Goal: Use online tool/utility: Utilize a website feature to perform a specific function

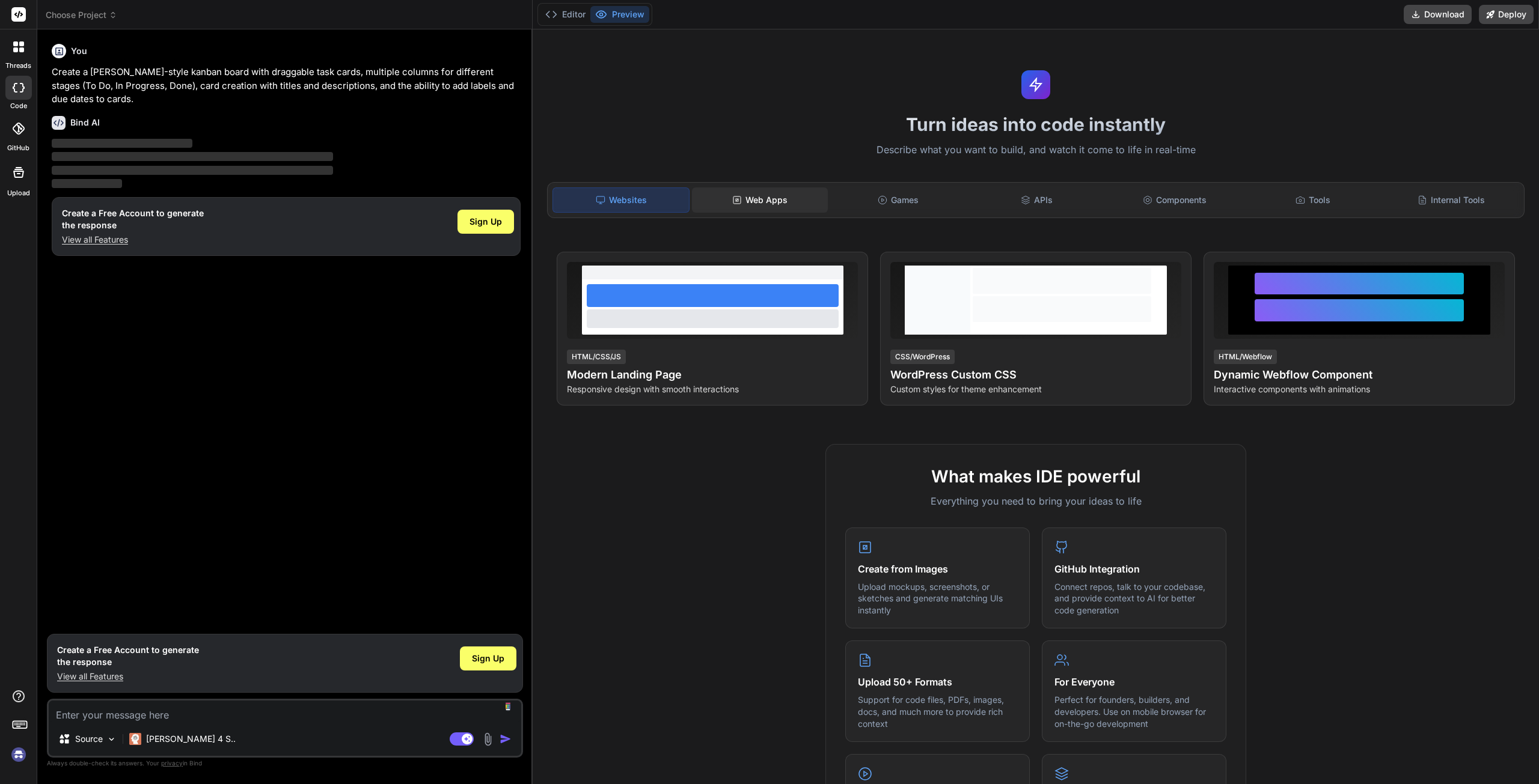
click at [796, 200] on div "Web Apps" at bounding box center [759, 200] width 136 height 25
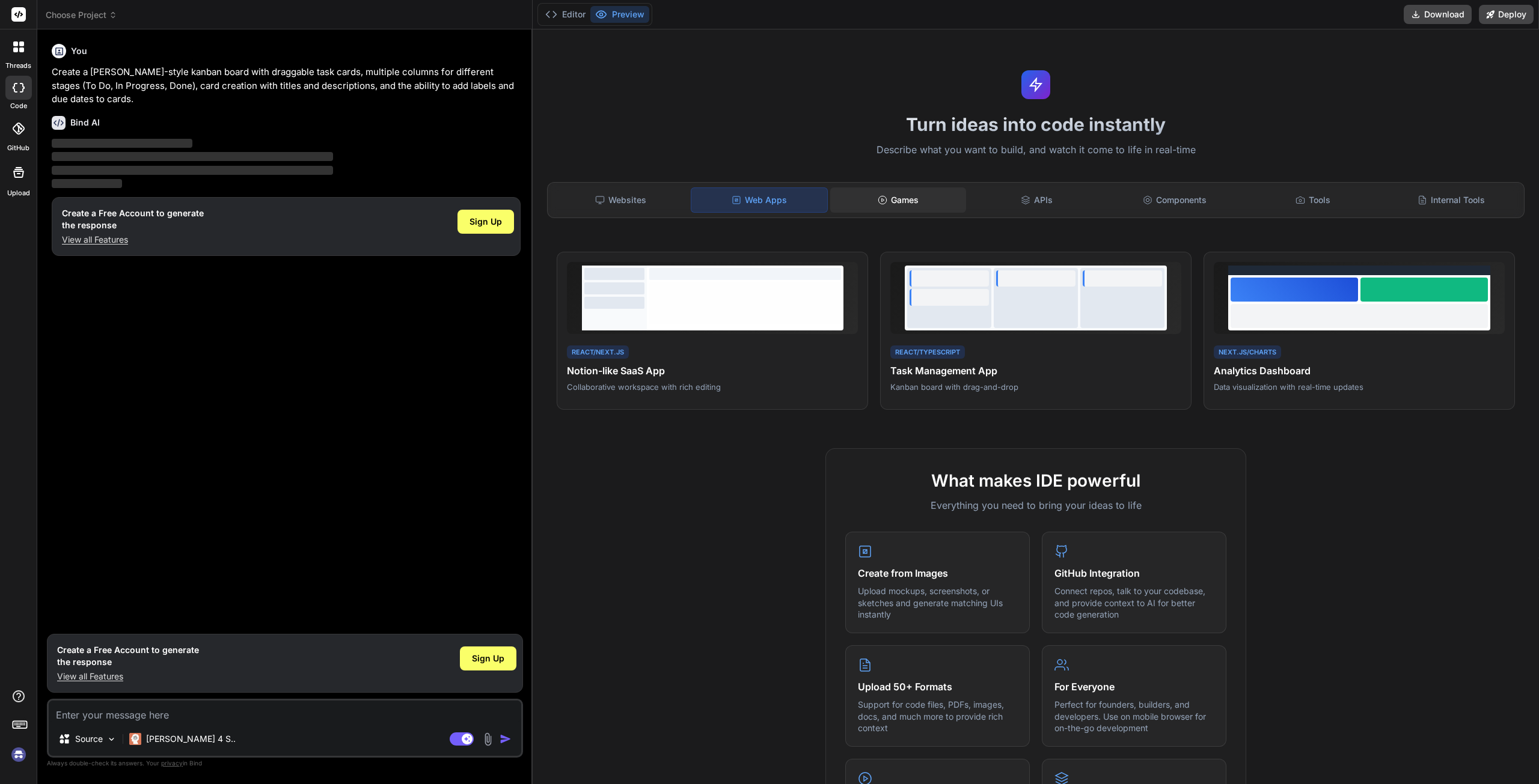
click at [913, 205] on div "Games" at bounding box center [898, 200] width 136 height 25
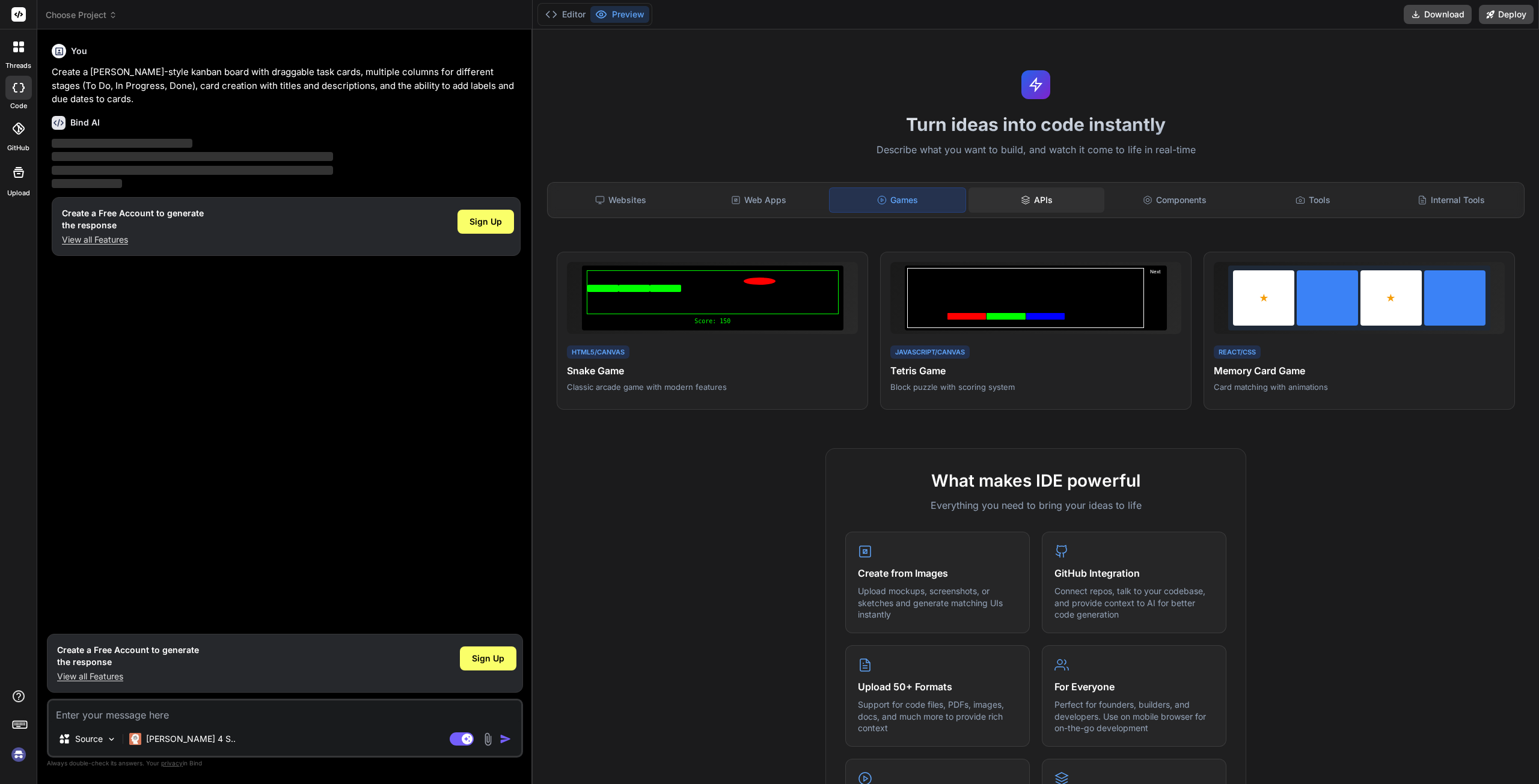
click at [1032, 208] on div "APIs" at bounding box center [1036, 200] width 136 height 25
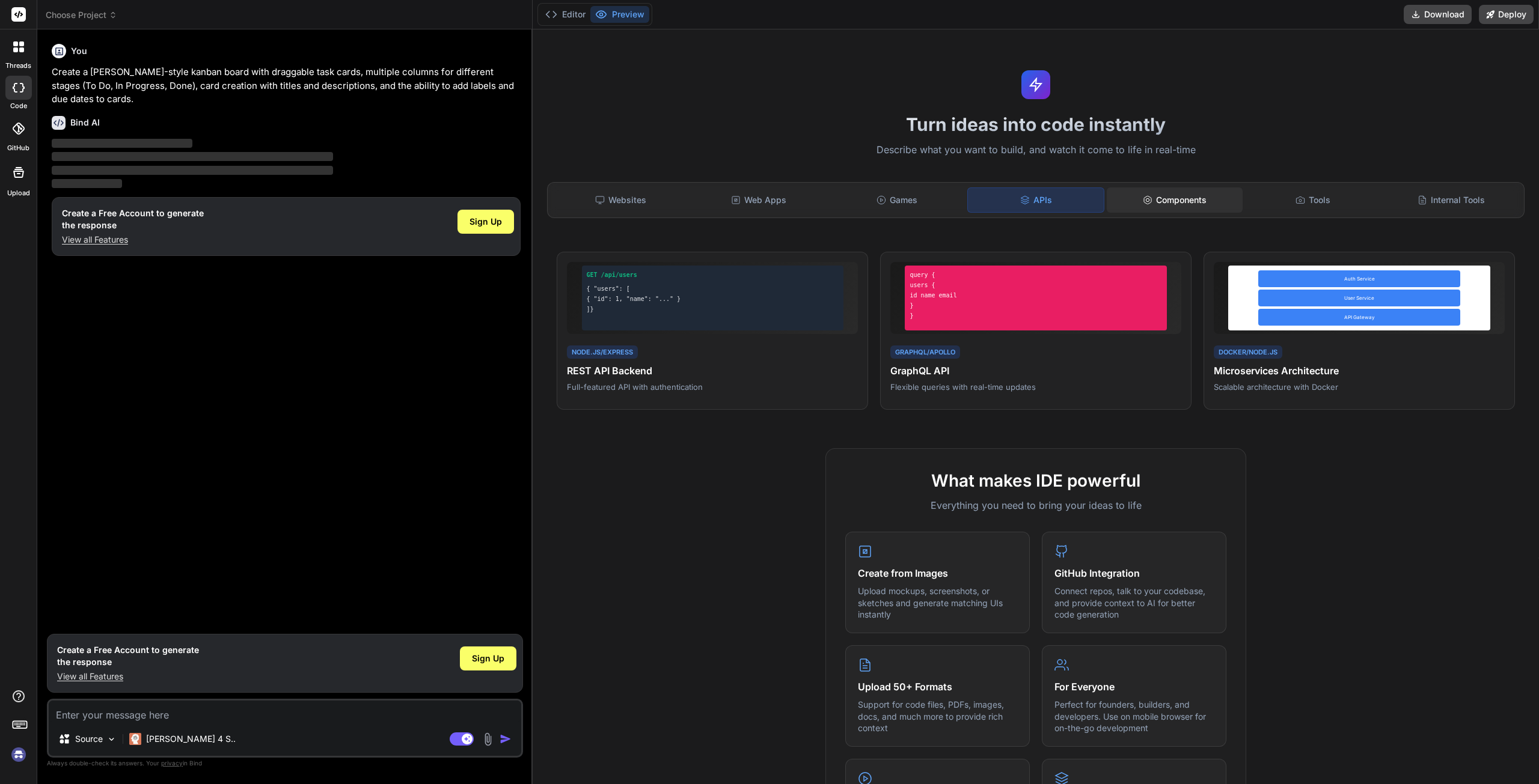
click at [1152, 198] on div "Components" at bounding box center [1174, 200] width 136 height 25
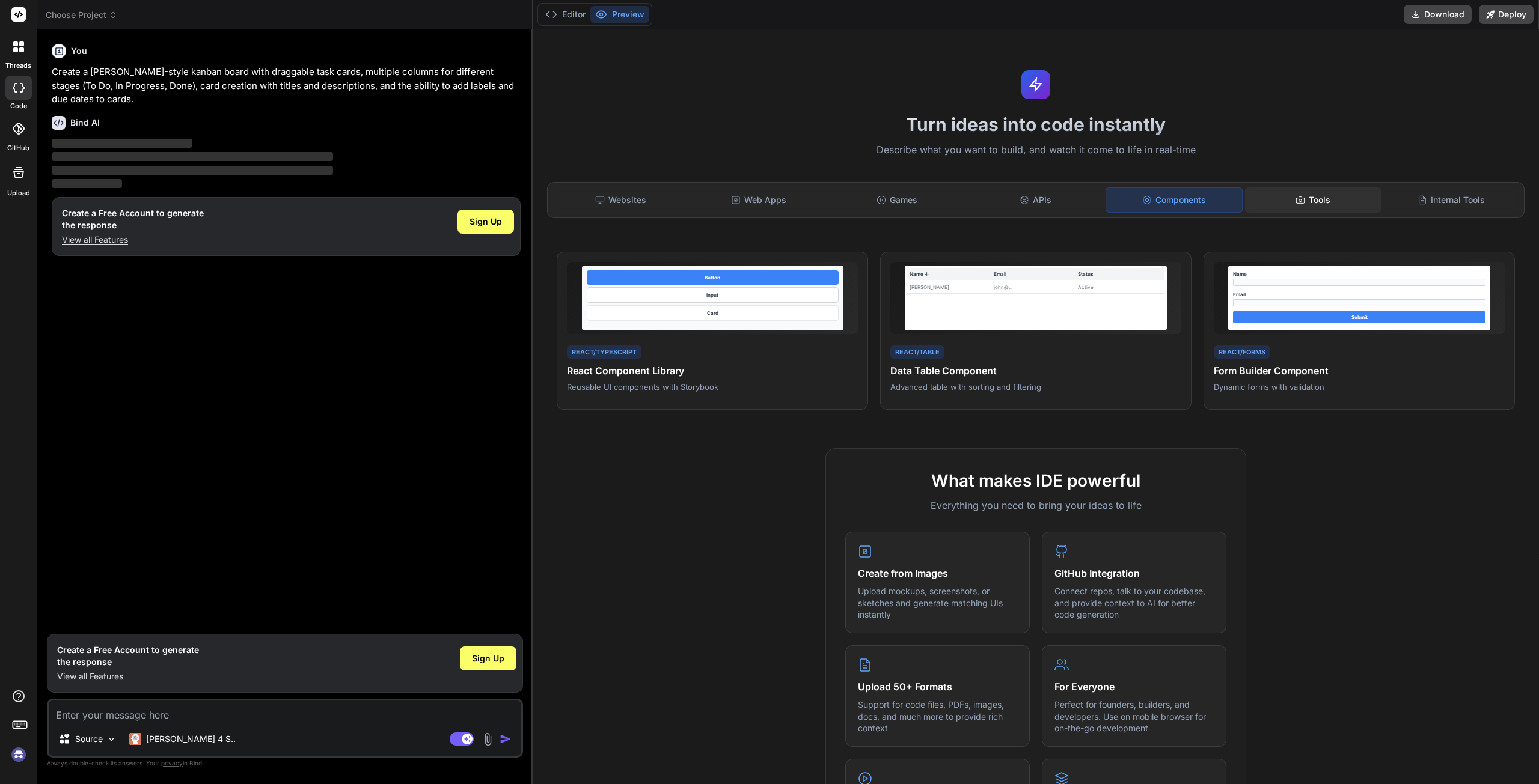
click at [1295, 197] on icon at bounding box center [1299, 200] width 8 height 6
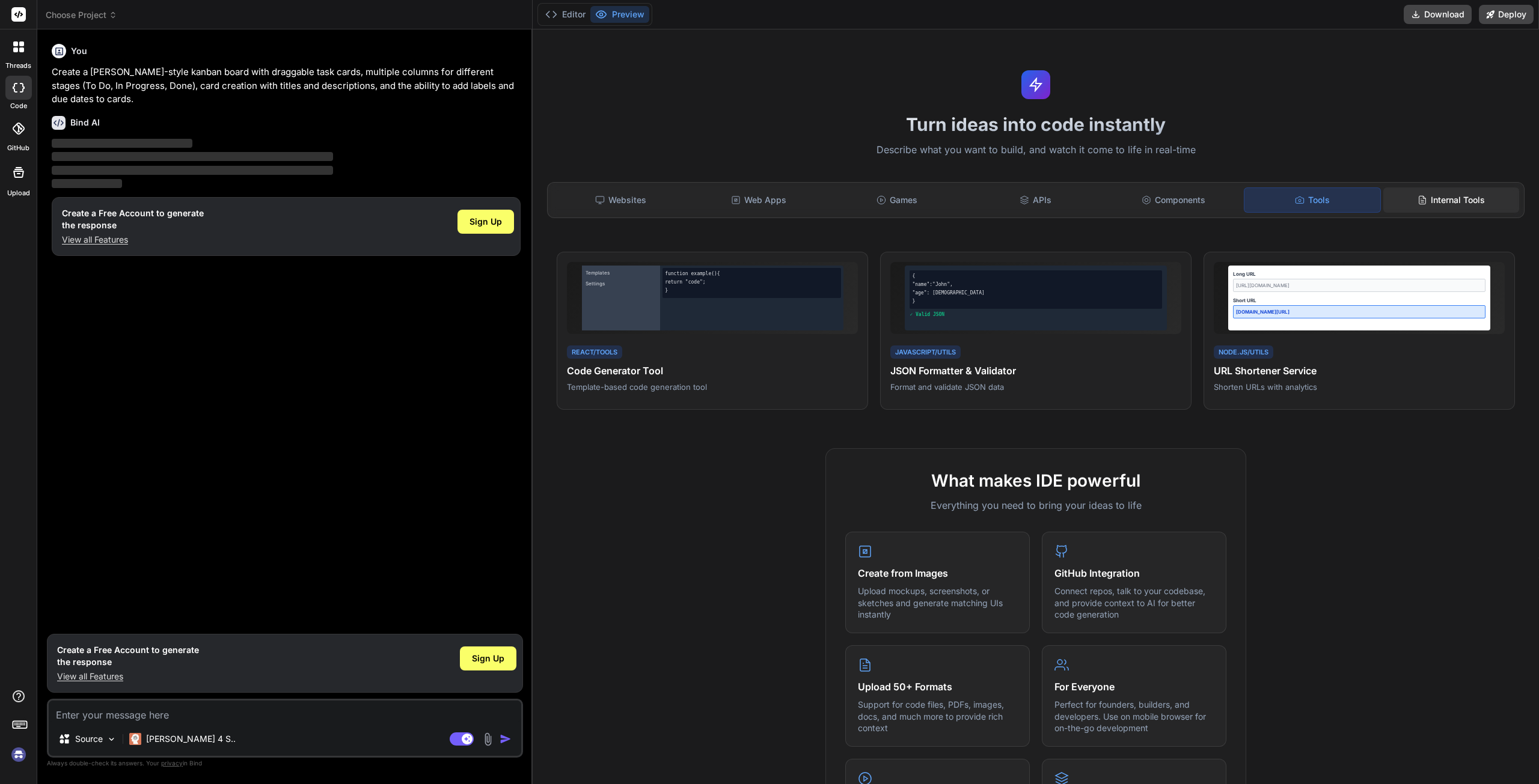
click at [1419, 200] on icon at bounding box center [1422, 200] width 6 height 8
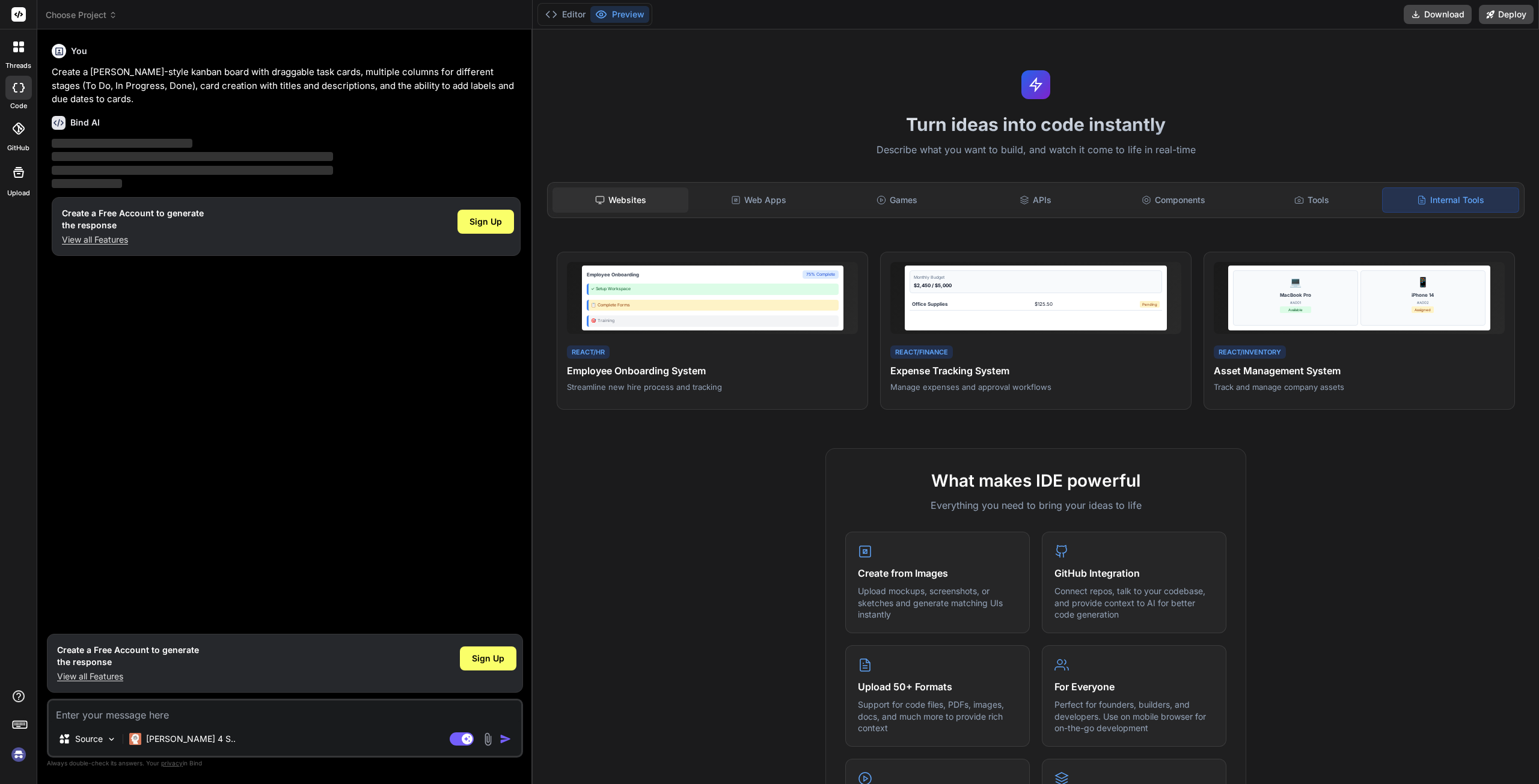
click at [612, 199] on div "Websites" at bounding box center [620, 200] width 136 height 25
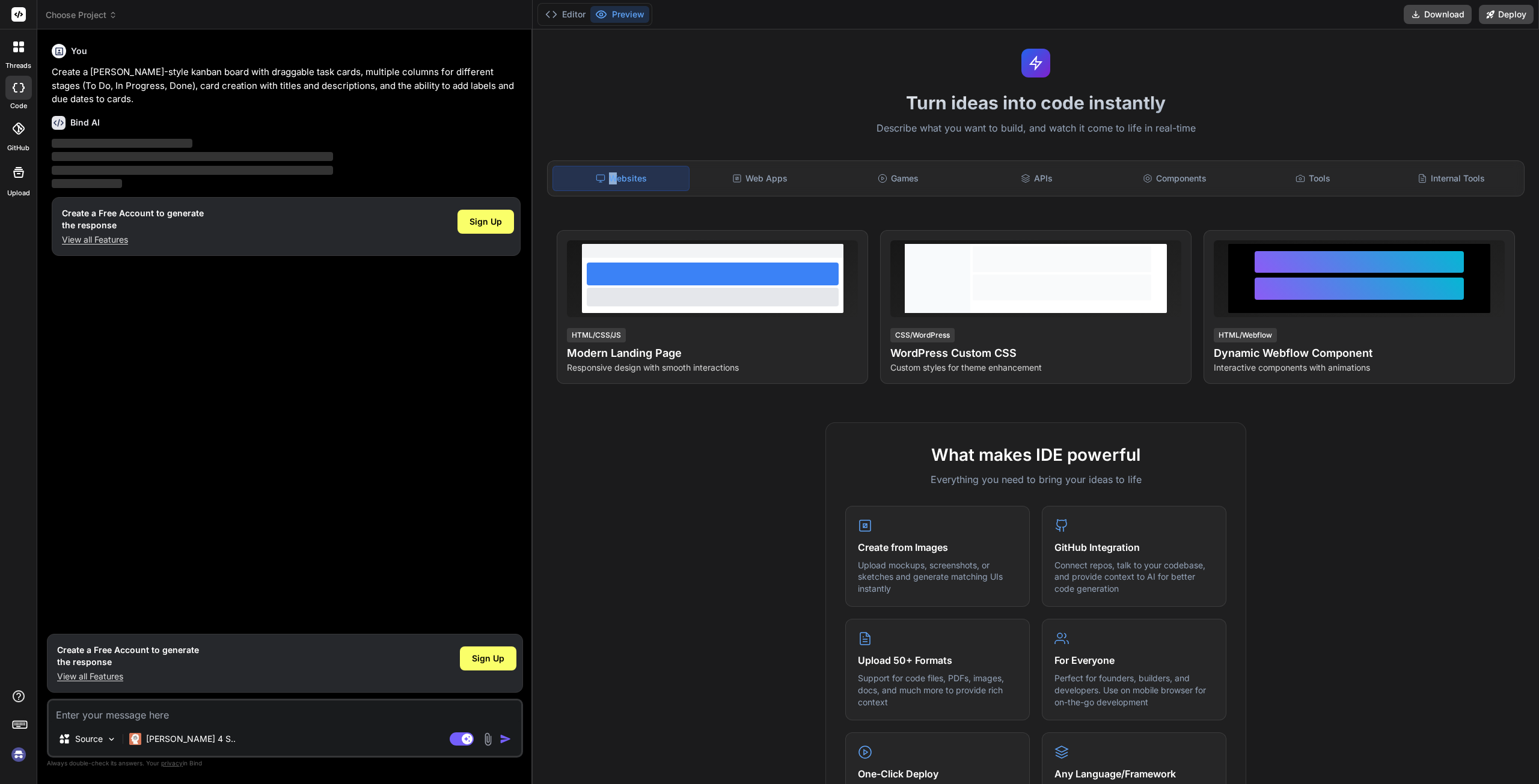
scroll to position [120, 0]
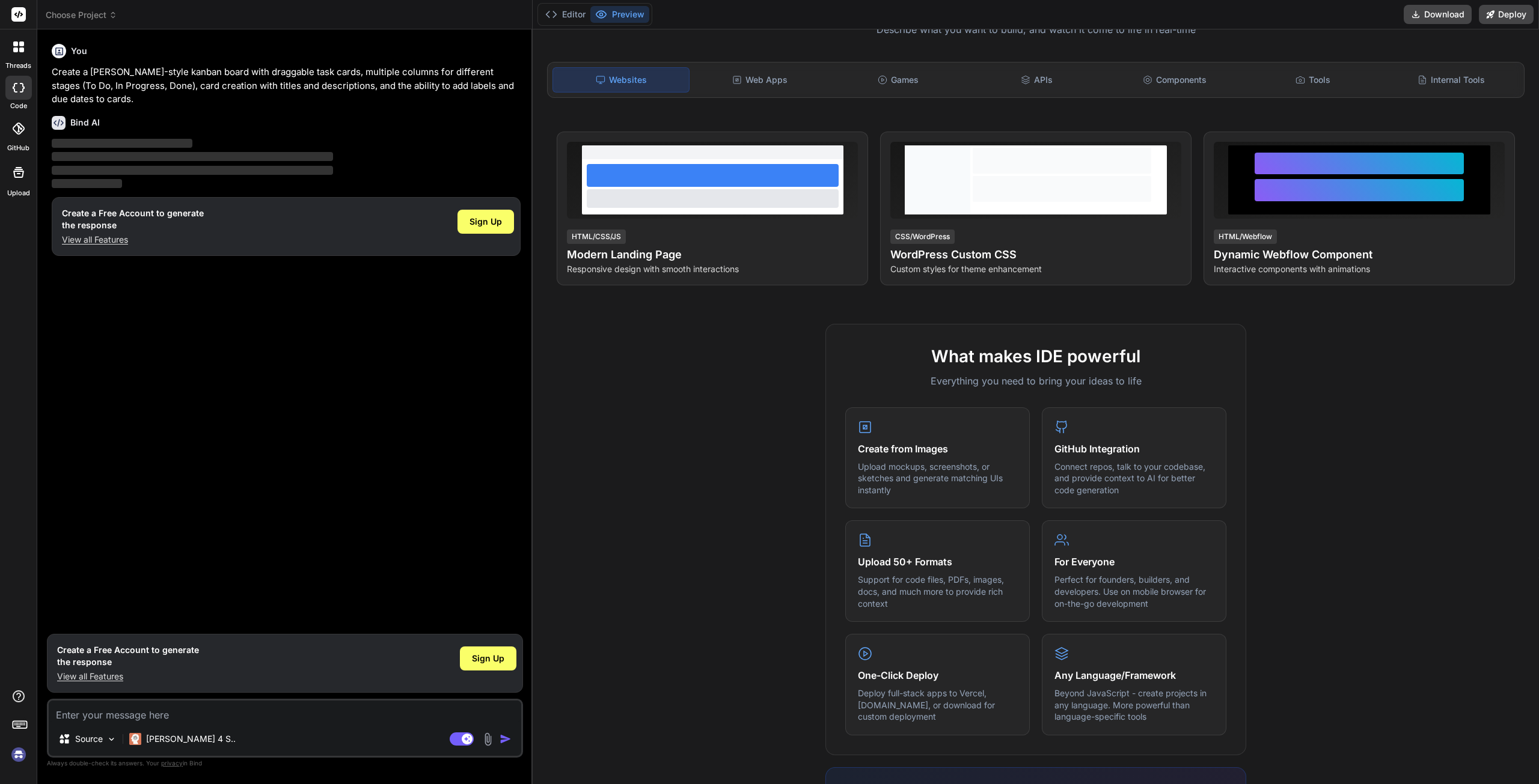
click at [304, 366] on div "You Create a [PERSON_NAME]-style kanban board with draggable task cards, multip…" at bounding box center [286, 333] width 474 height 589
click at [138, 76] on p "Create a [PERSON_NAME]-style kanban board with draggable task cards, multiple c…" at bounding box center [286, 86] width 469 height 41
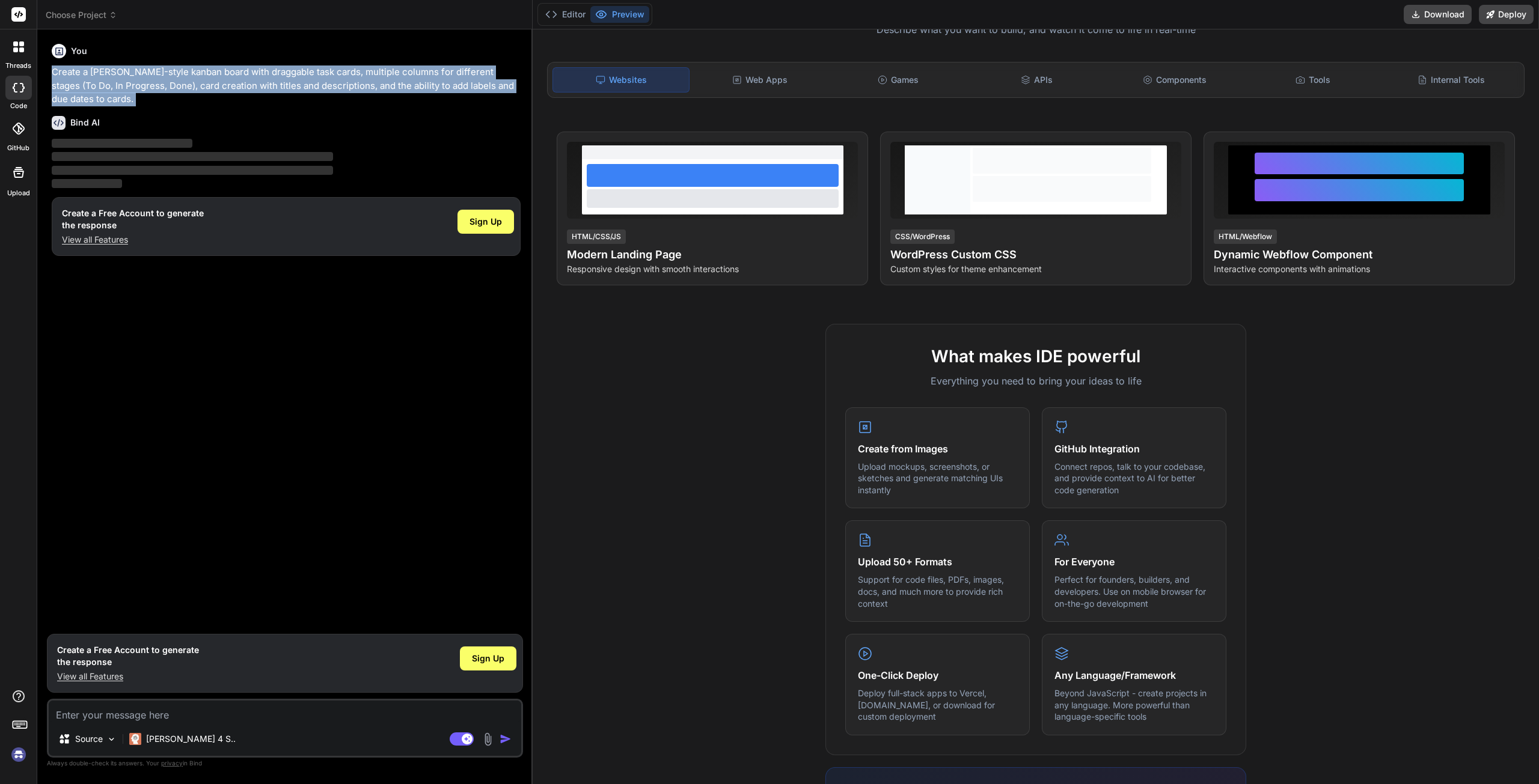
click at [138, 76] on p "Create a [PERSON_NAME]-style kanban board with draggable task cards, multiple c…" at bounding box center [286, 86] width 469 height 41
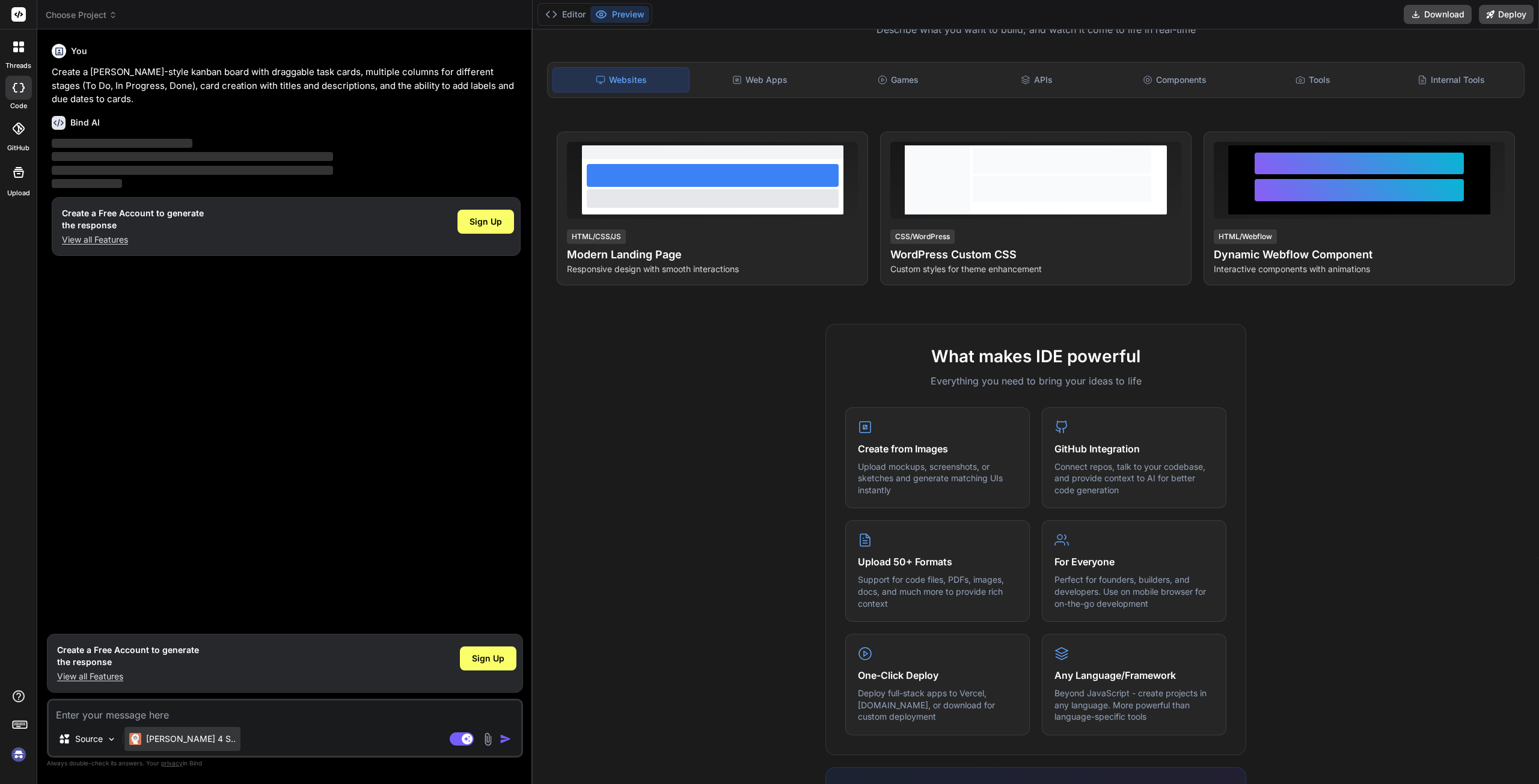
click at [152, 744] on p "[PERSON_NAME] 4 S.." at bounding box center [191, 738] width 89 height 12
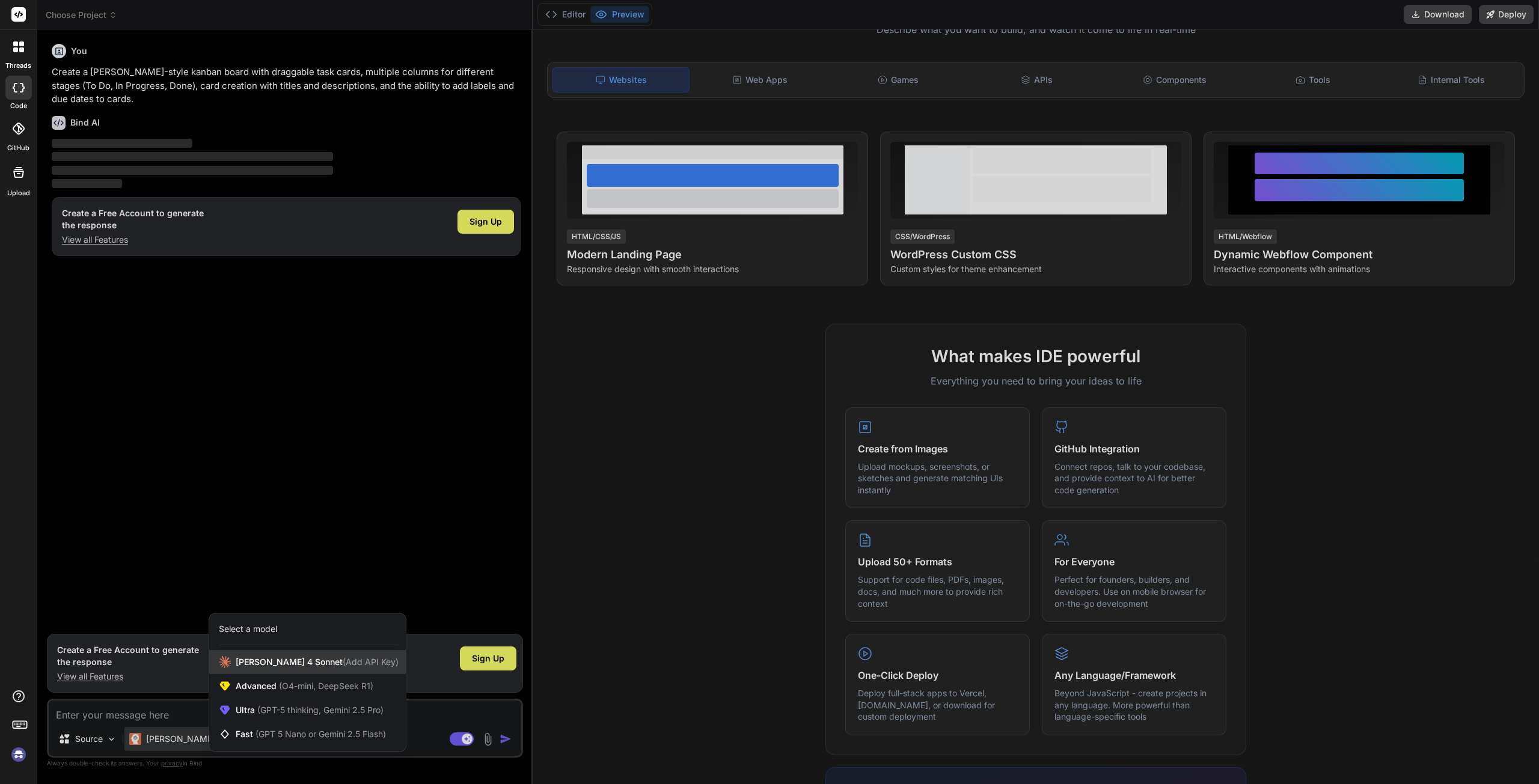
click at [362, 664] on div "[PERSON_NAME] 4 Sonnet (Add API Key)" at bounding box center [307, 662] width 197 height 24
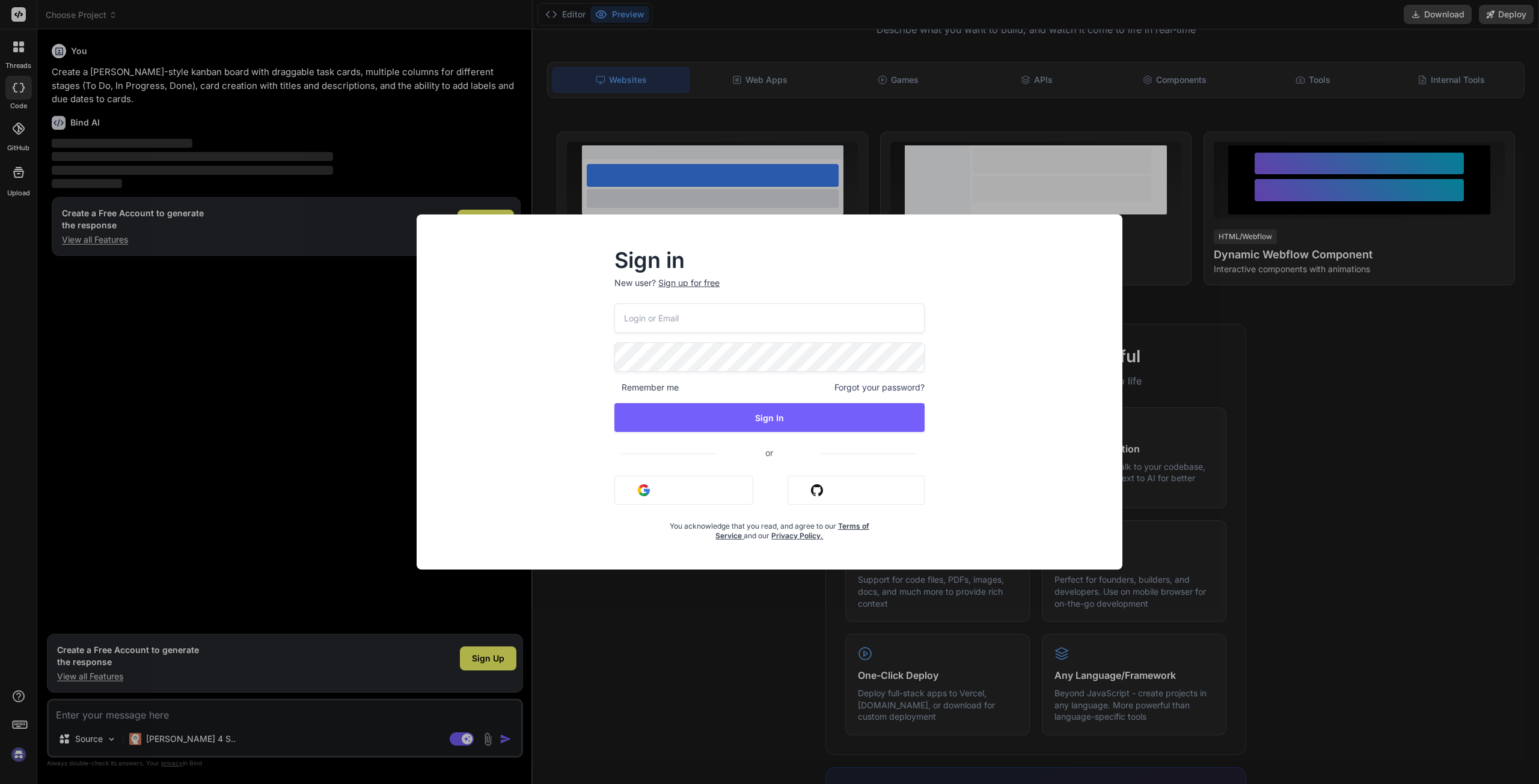
click at [362, 664] on div "Sign in New user? Sign up for free Remember me Forgot your password? Sign In or…" at bounding box center [770, 392] width 1539 height 784
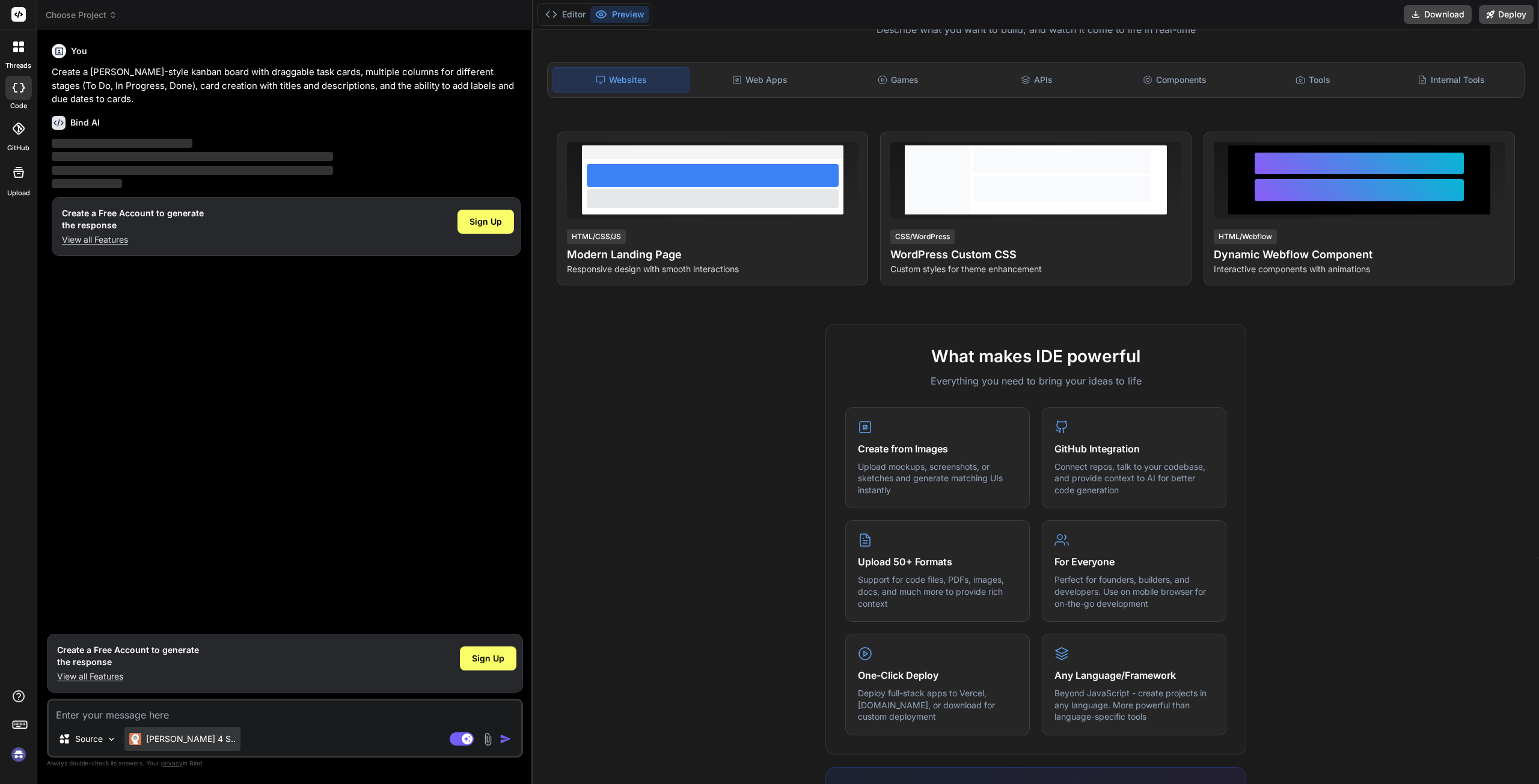
click at [160, 747] on div "[PERSON_NAME] 4 S.." at bounding box center [182, 739] width 116 height 24
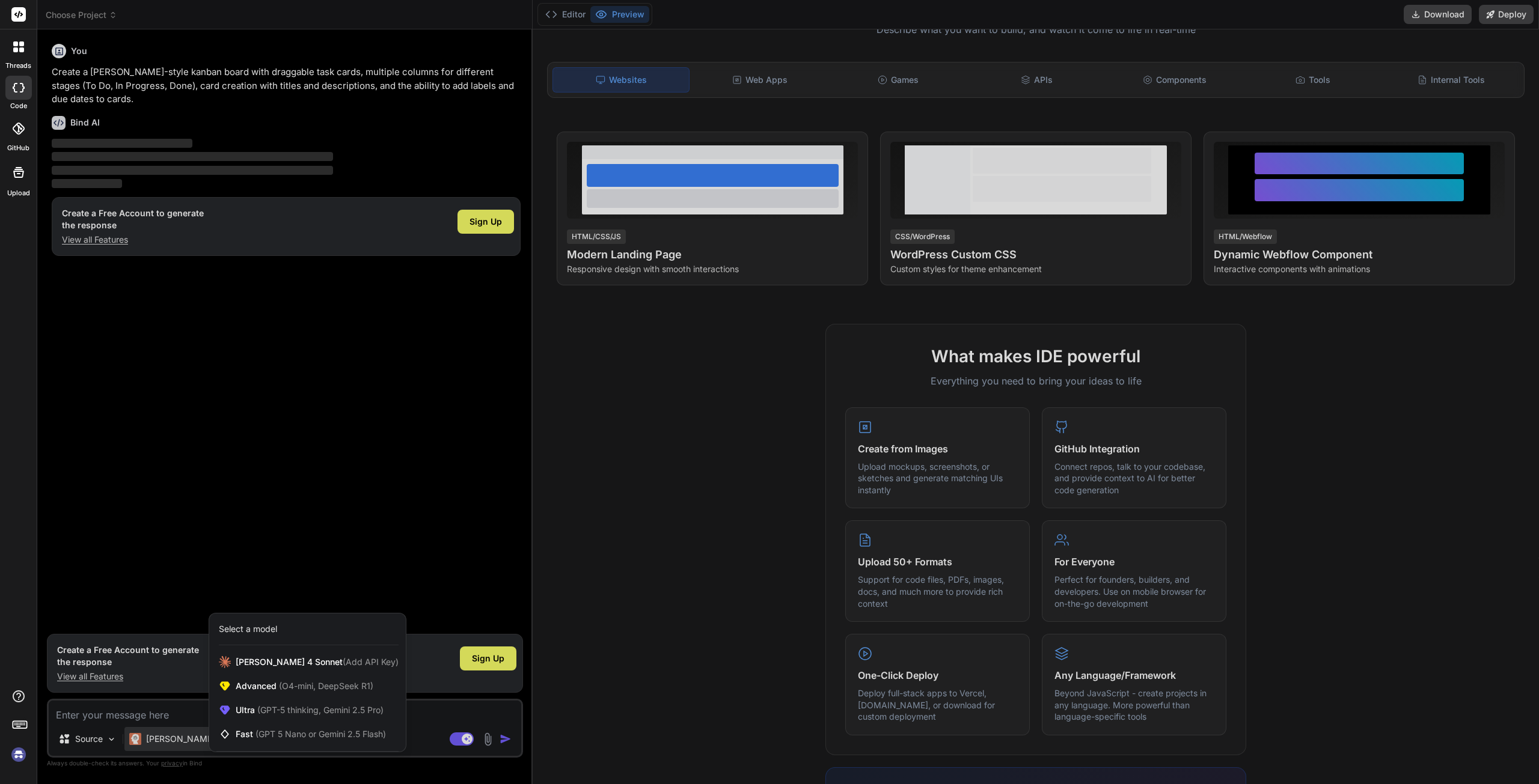
click at [405, 523] on div at bounding box center [770, 392] width 1539 height 784
type textarea "x"
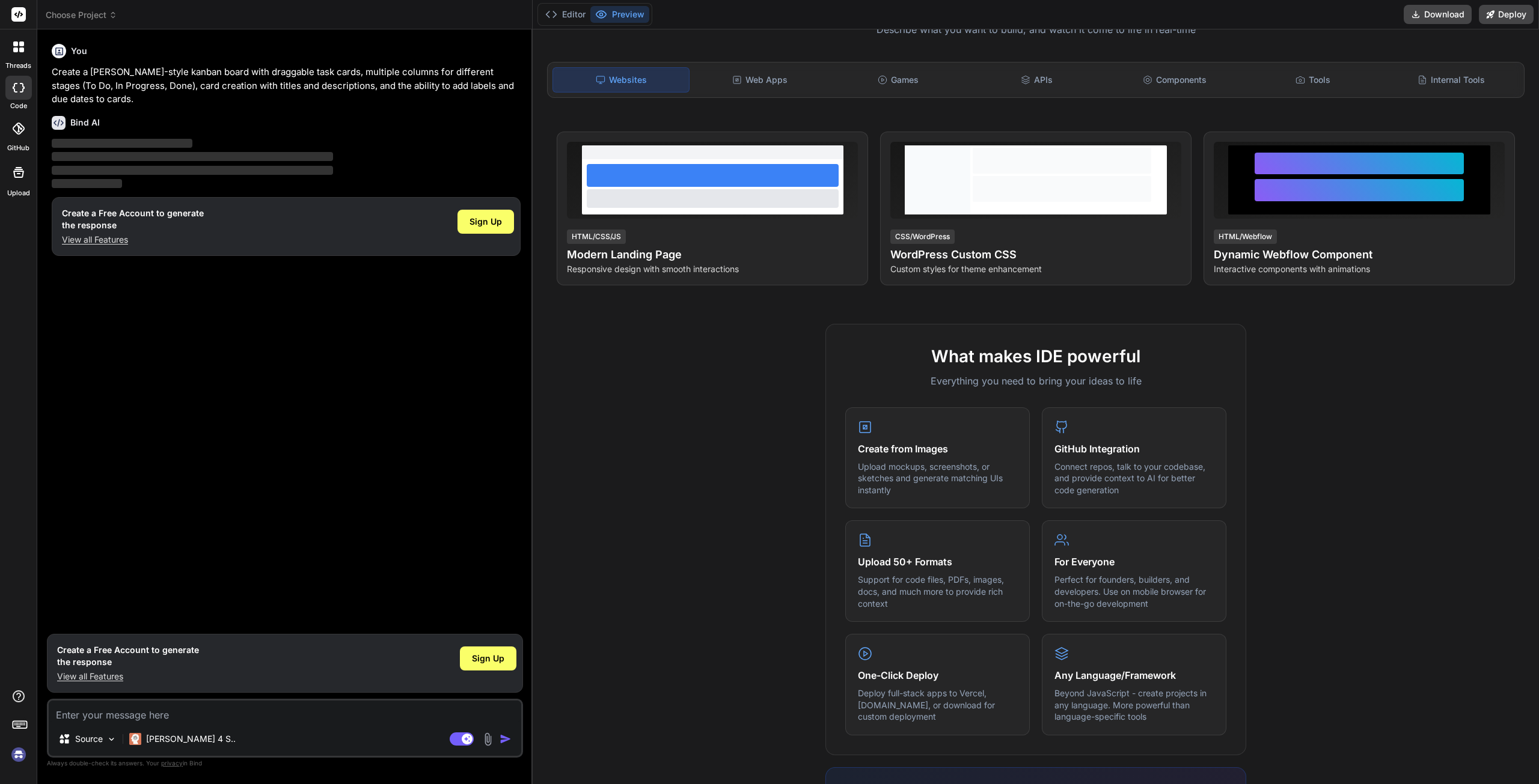
click at [16, 134] on icon at bounding box center [18, 128] width 12 height 12
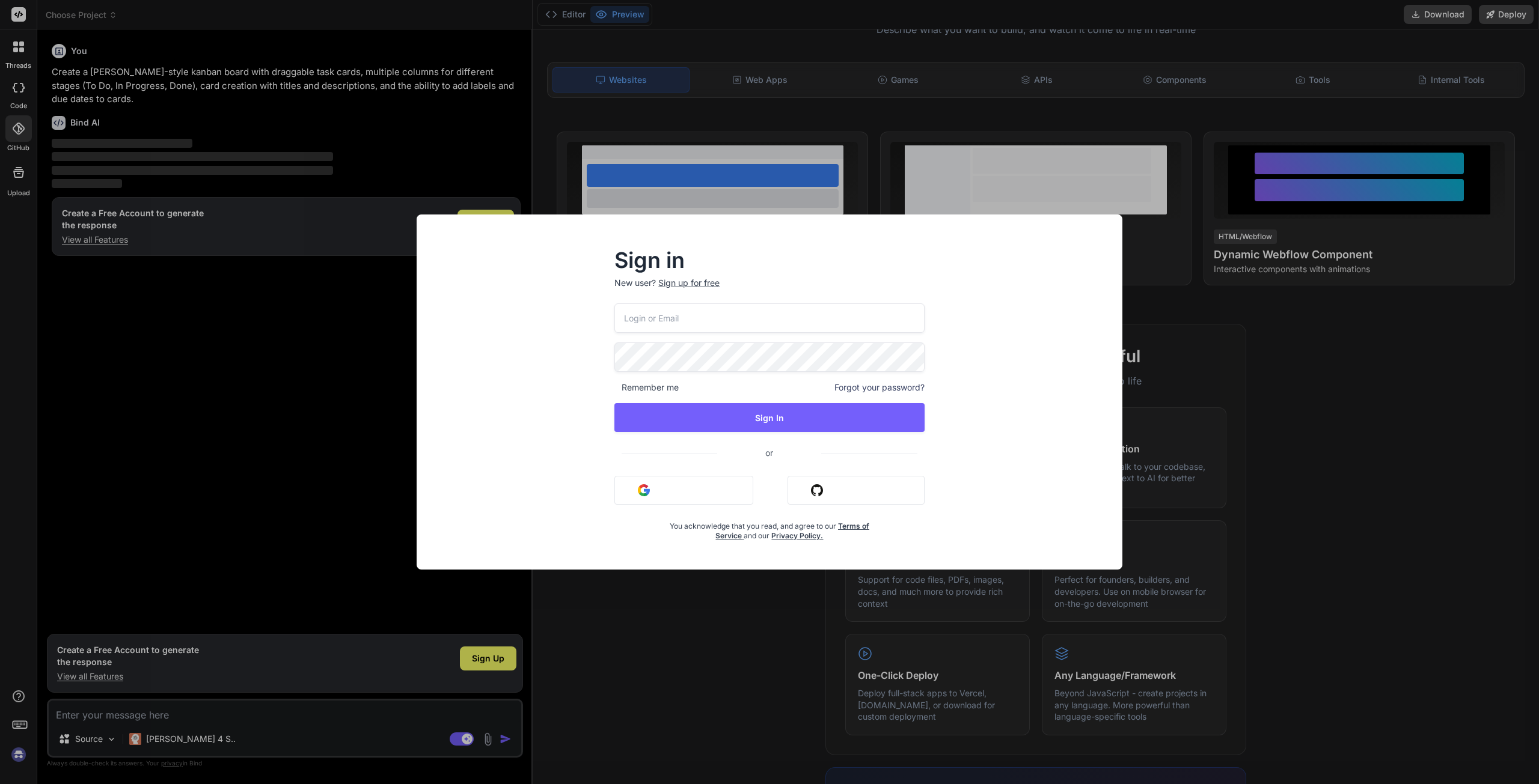
click at [1151, 305] on div "Sign in New user? Sign up for free Remember me Forgot your password? Sign In or…" at bounding box center [769, 392] width 770 height 355
click at [23, 186] on div "Sign in New user? Sign up for free Remember me Forgot your password? Sign In or…" at bounding box center [770, 392] width 1539 height 784
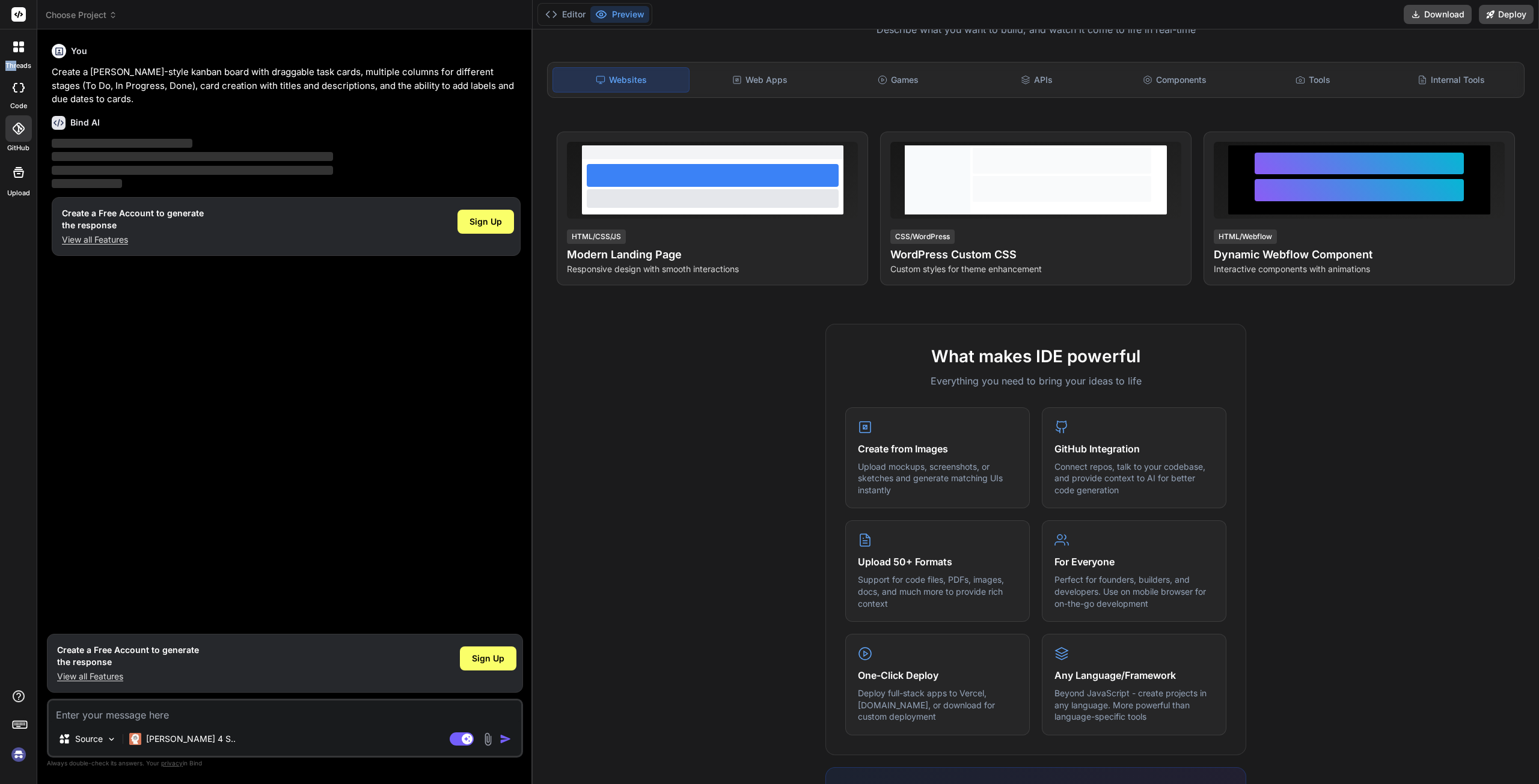
click at [15, 59] on div "threads" at bounding box center [18, 50] width 37 height 41
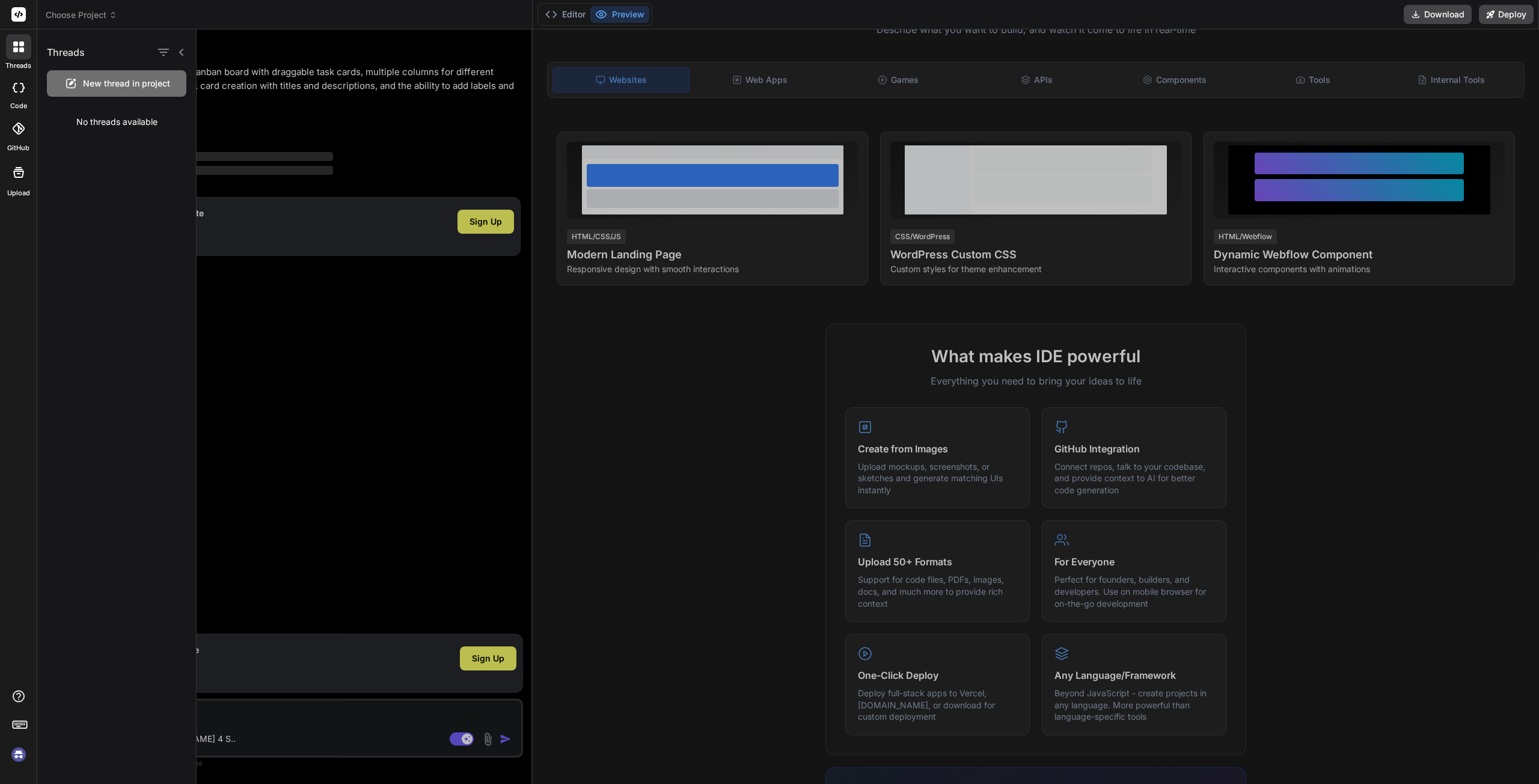
click at [280, 303] on div at bounding box center [868, 407] width 1342 height 754
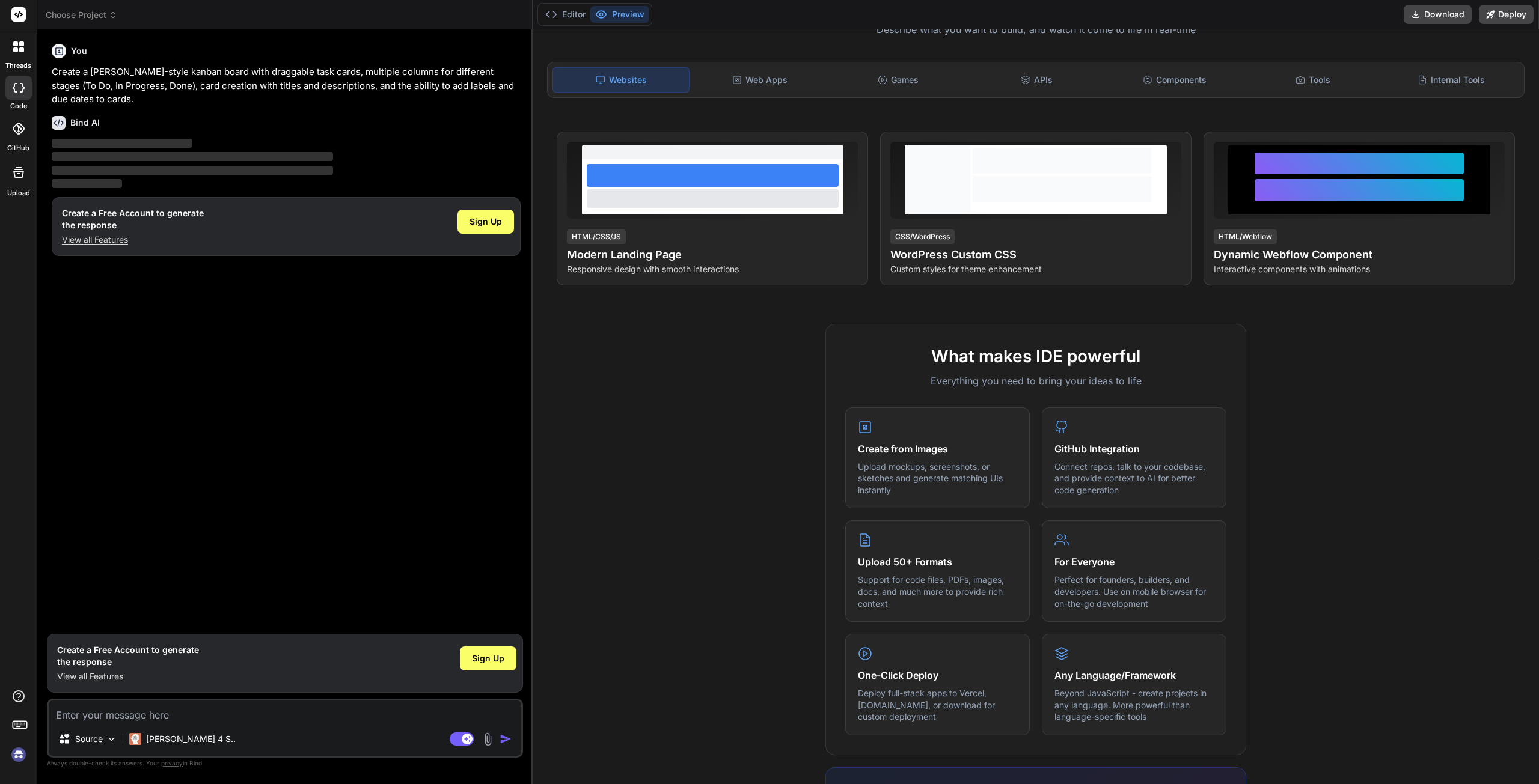
click at [12, 11] on rect at bounding box center [19, 14] width 15 height 15
click at [27, 9] on div at bounding box center [18, 15] width 37 height 30
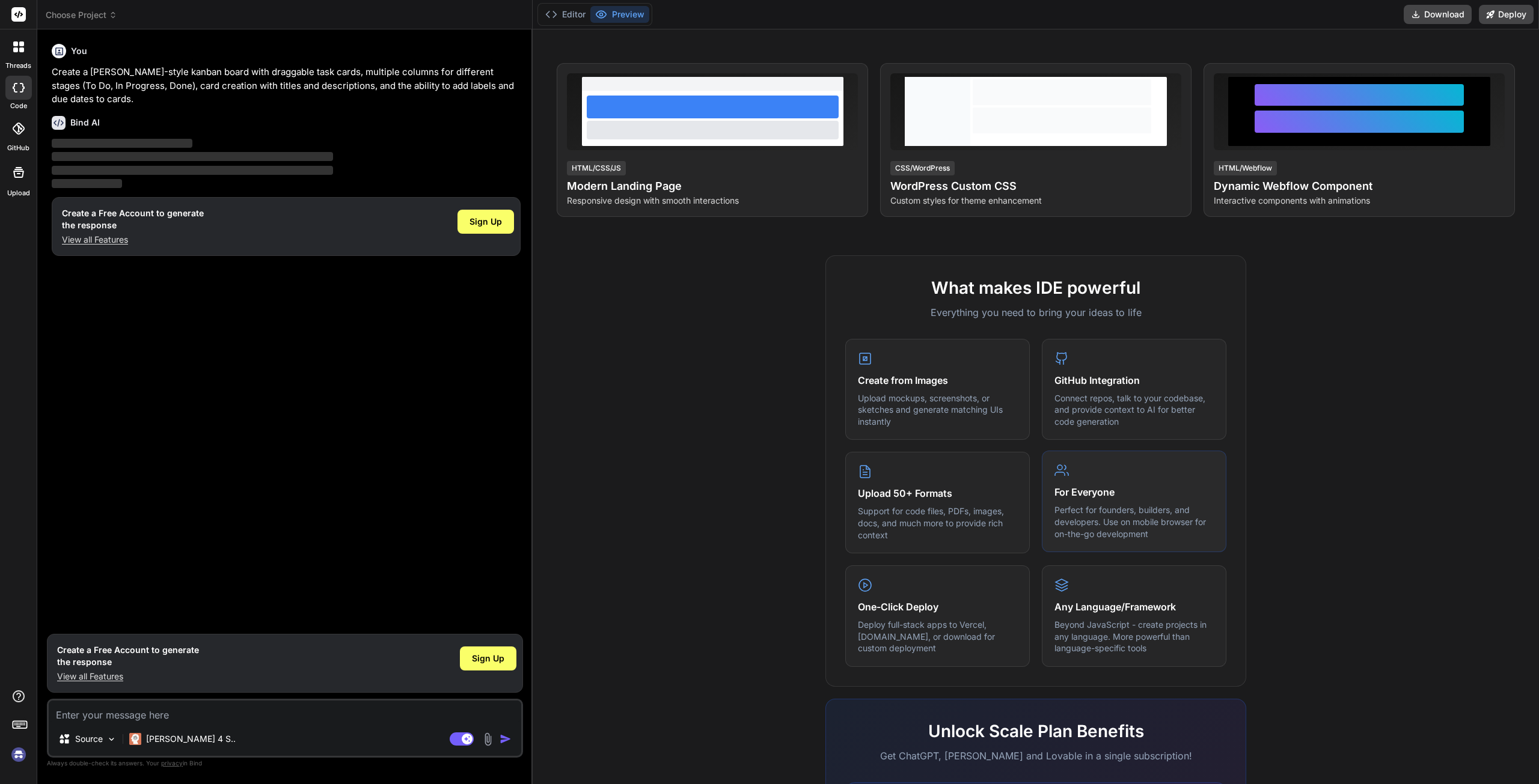
scroll to position [0, 0]
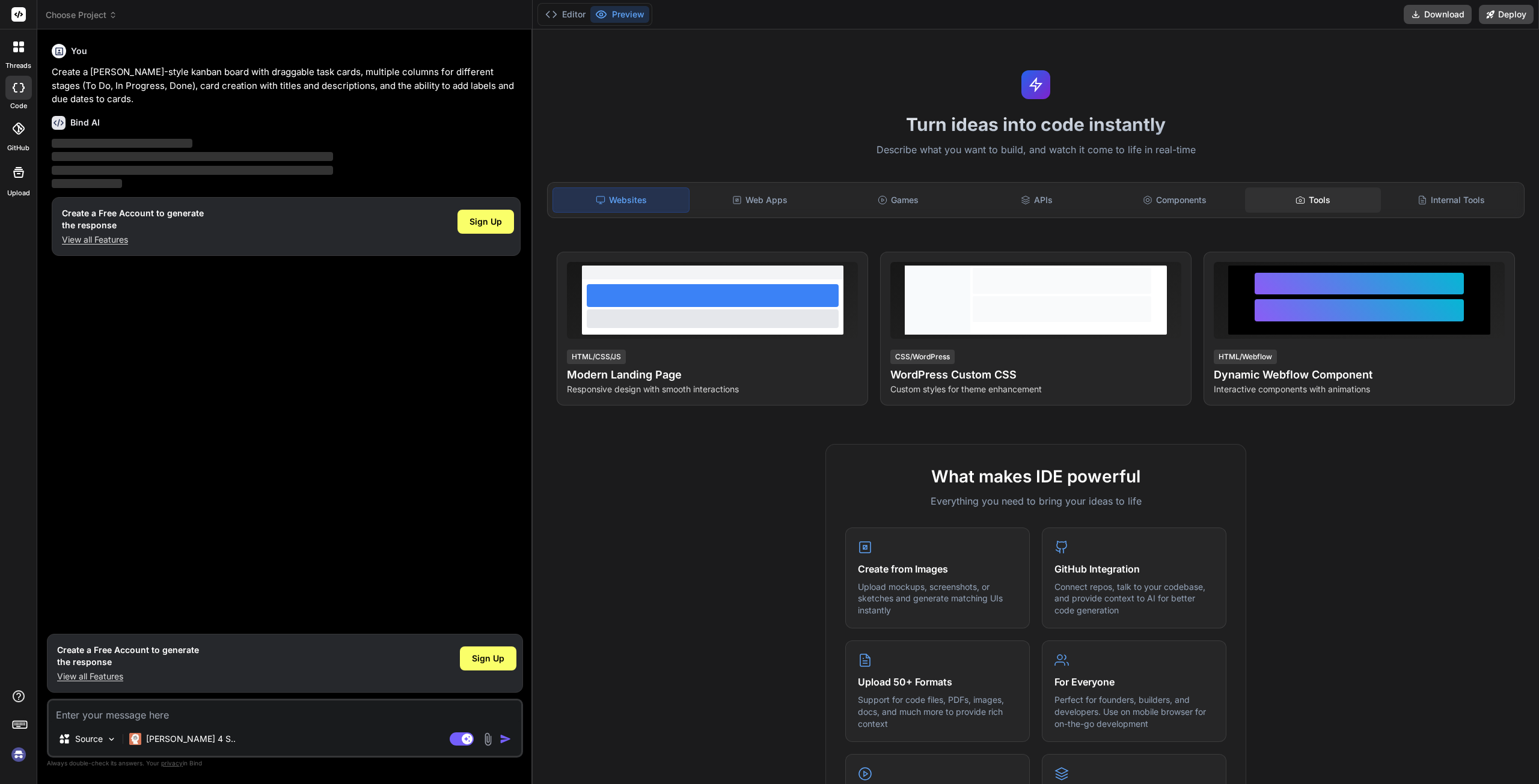
click at [1308, 195] on div "Tools" at bounding box center [1313, 200] width 136 height 25
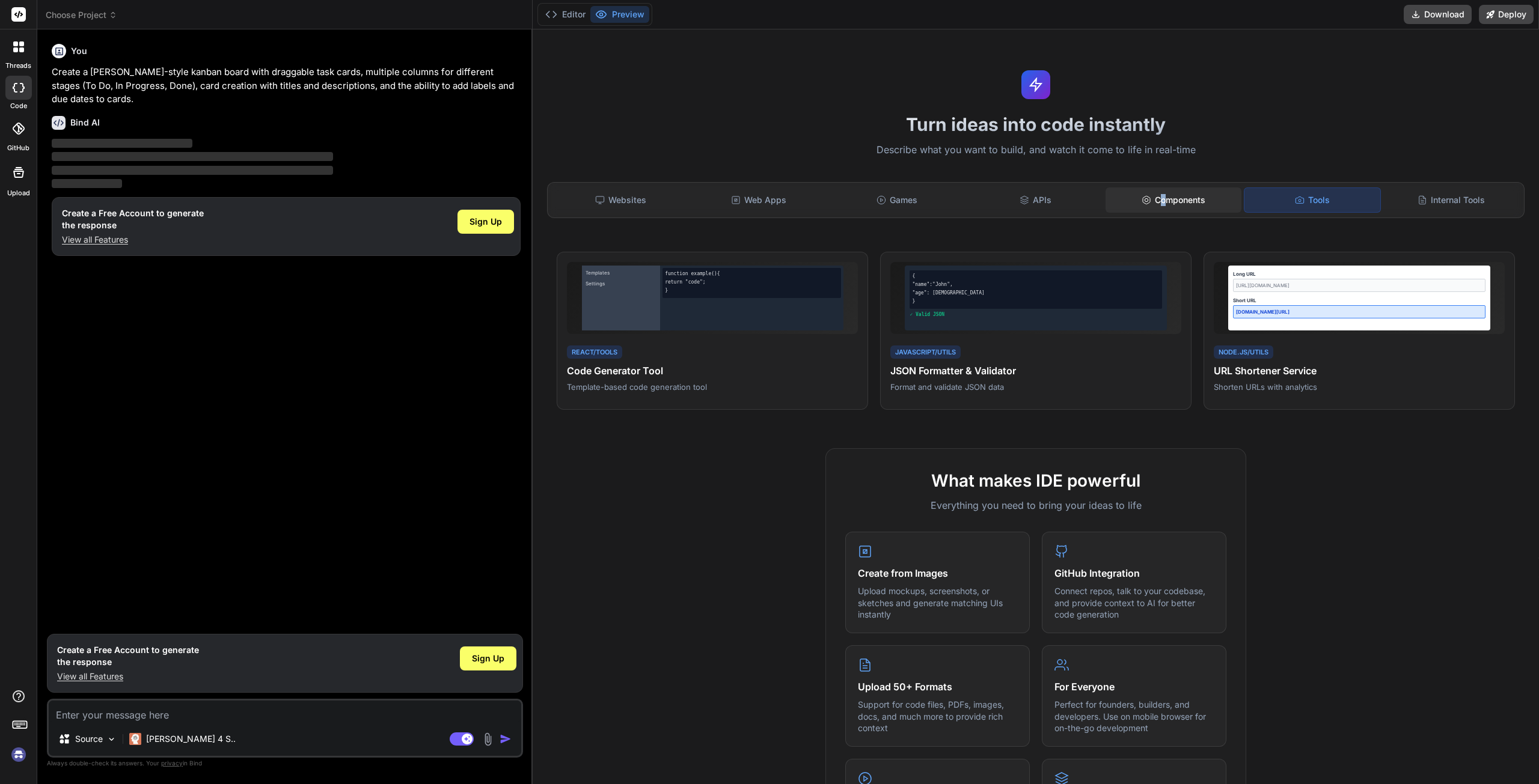
click at [1157, 212] on div "Components" at bounding box center [1173, 200] width 136 height 25
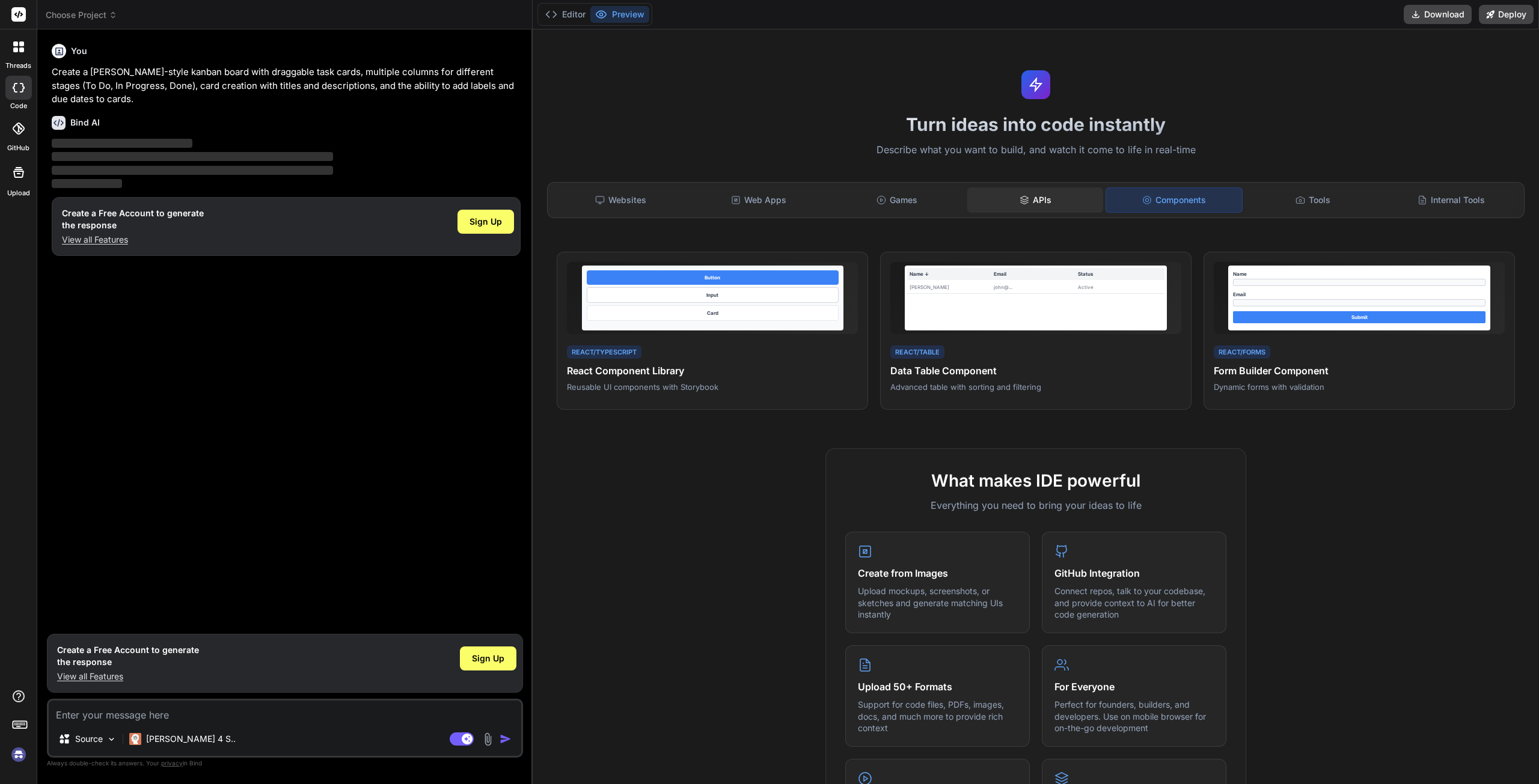
click at [1050, 205] on div "APIs" at bounding box center [1035, 200] width 136 height 25
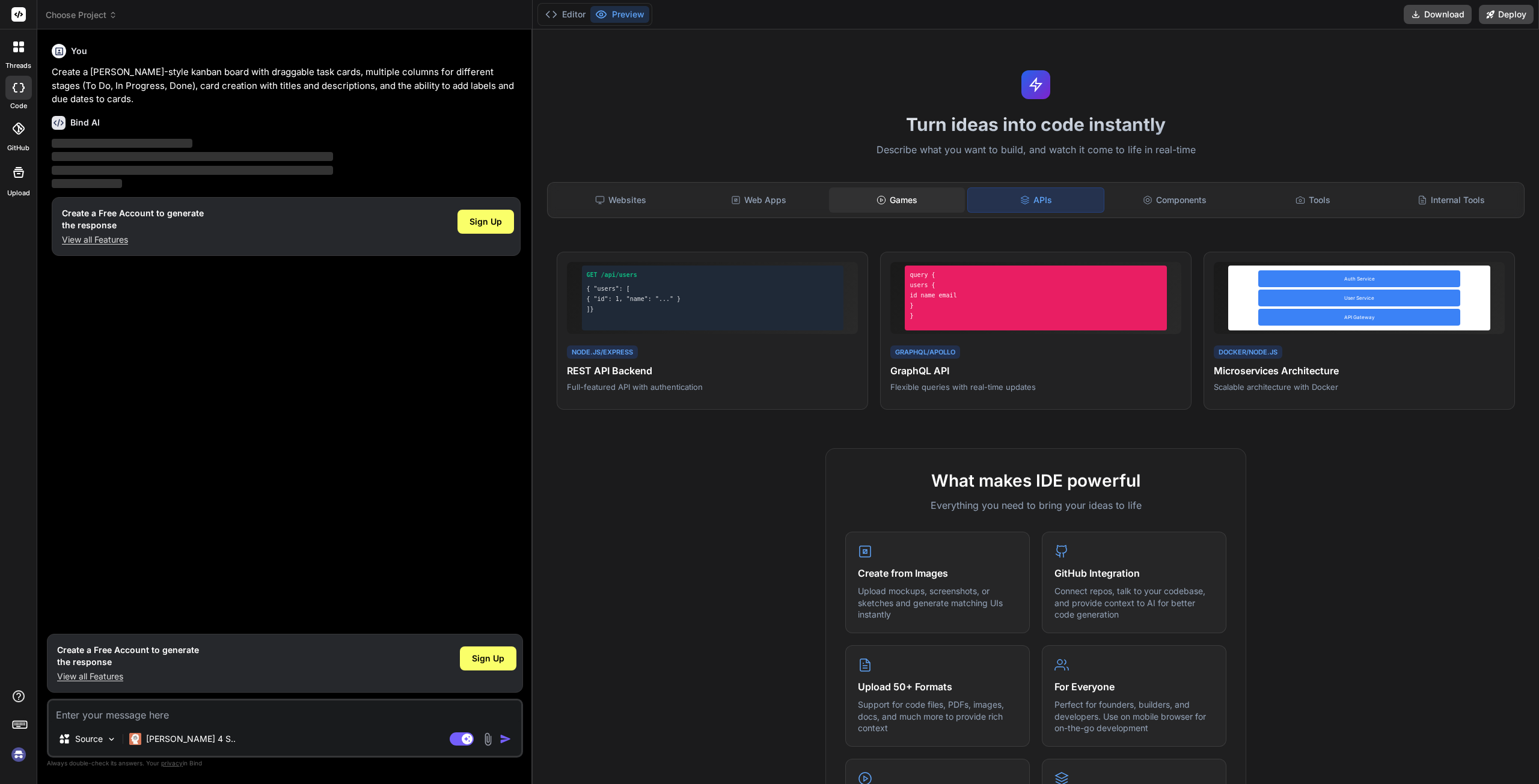
click at [881, 202] on circle at bounding box center [882, 200] width 8 height 8
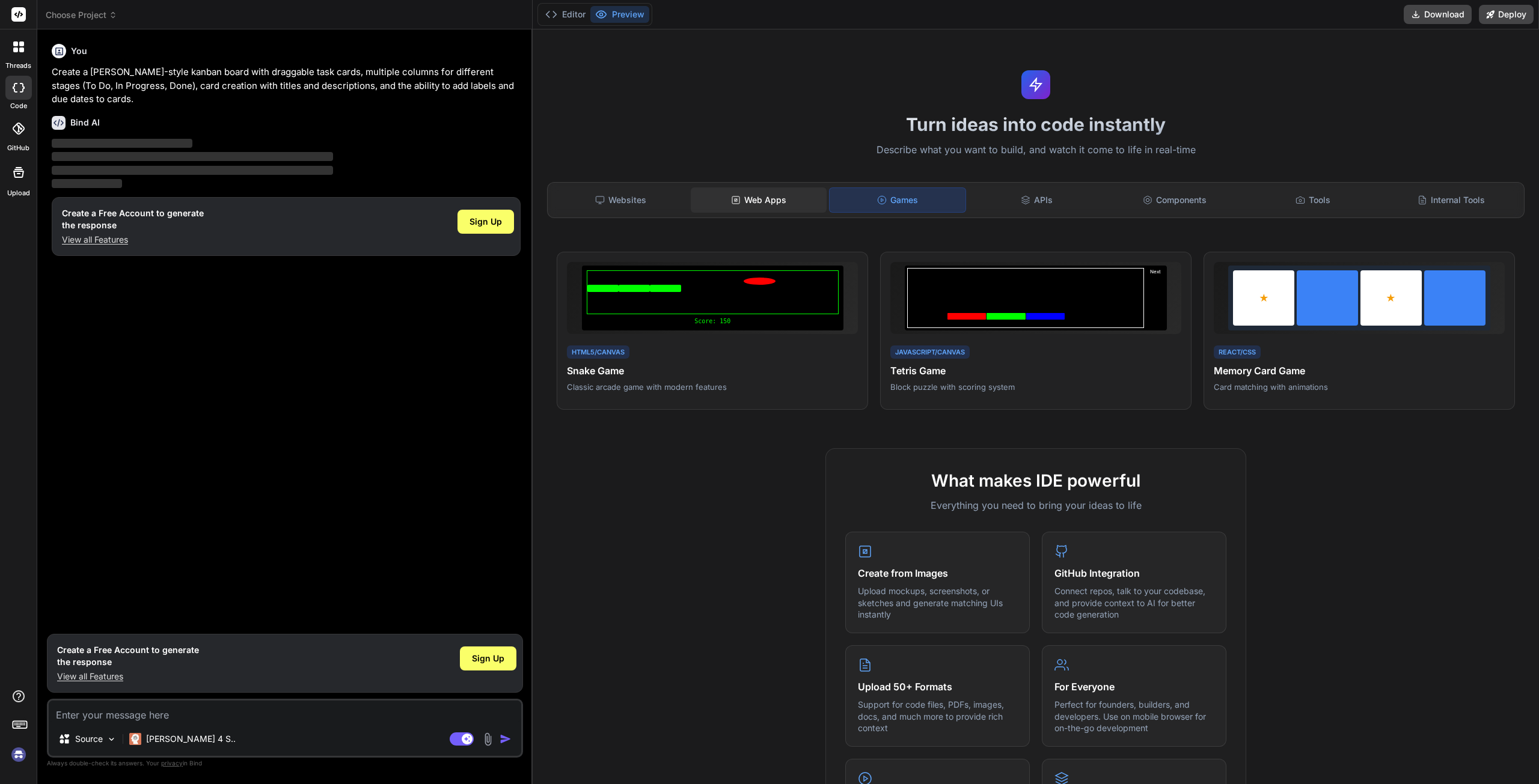
click at [784, 210] on div "Web Apps" at bounding box center [759, 200] width 136 height 25
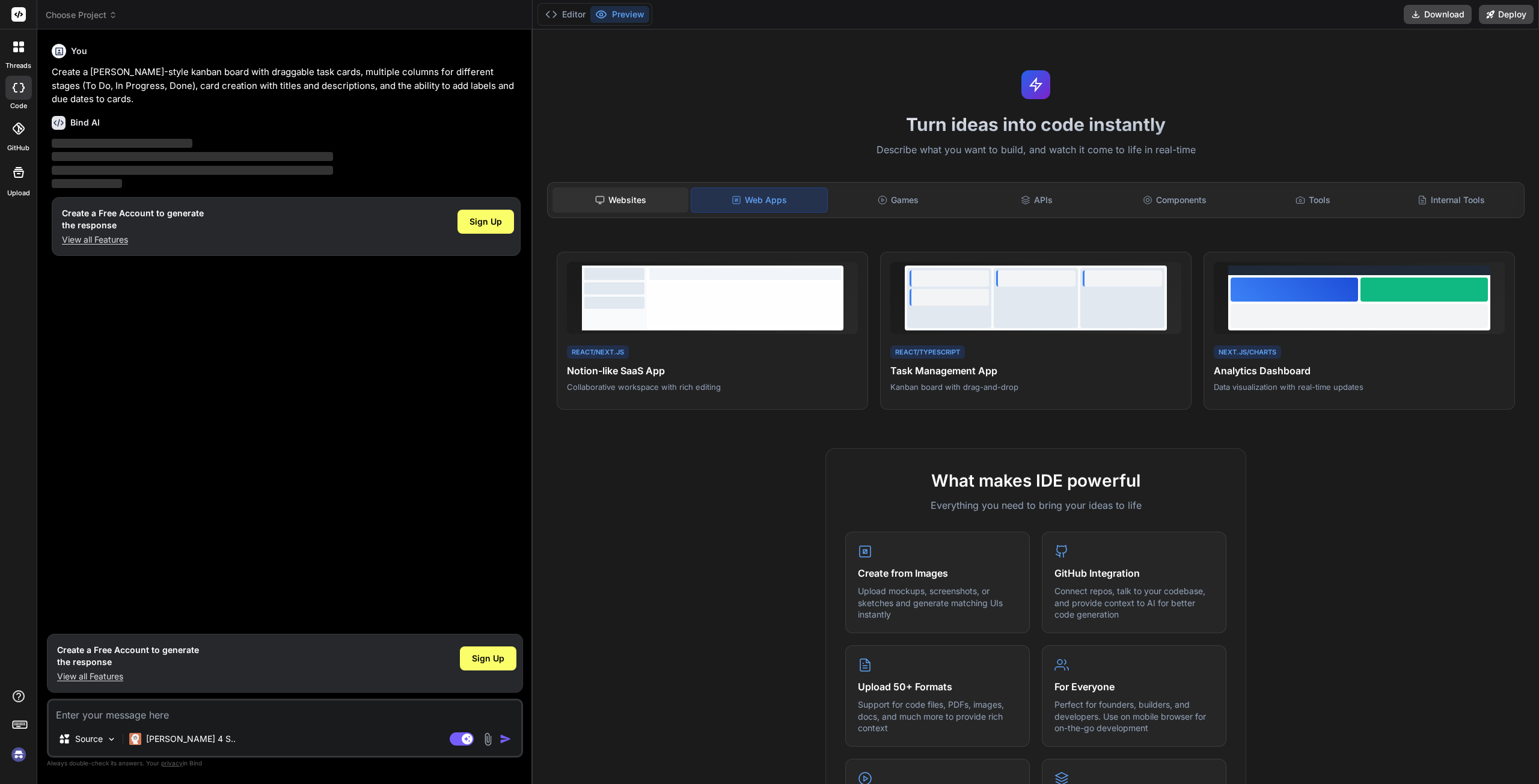
click at [643, 203] on div "Websites" at bounding box center [620, 200] width 136 height 25
